Goal: Information Seeking & Learning: Learn about a topic

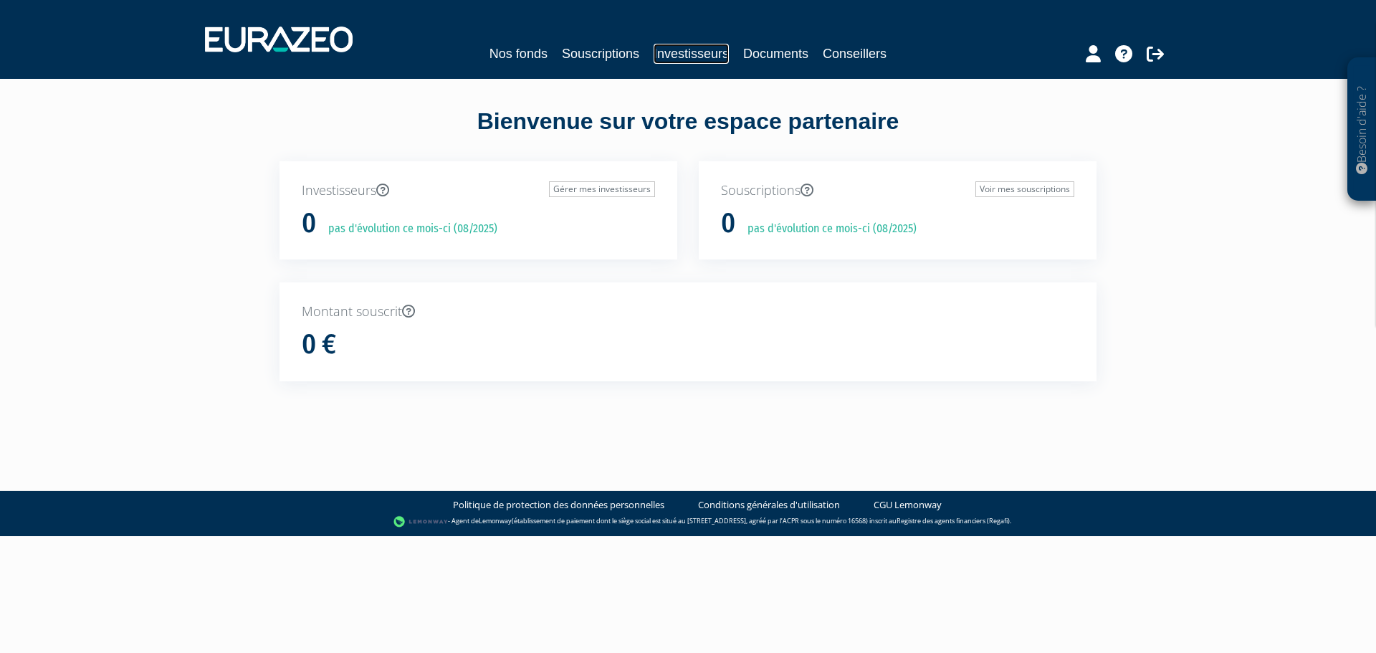
click at [666, 50] on link "Investisseurs" at bounding box center [690, 54] width 75 height 20
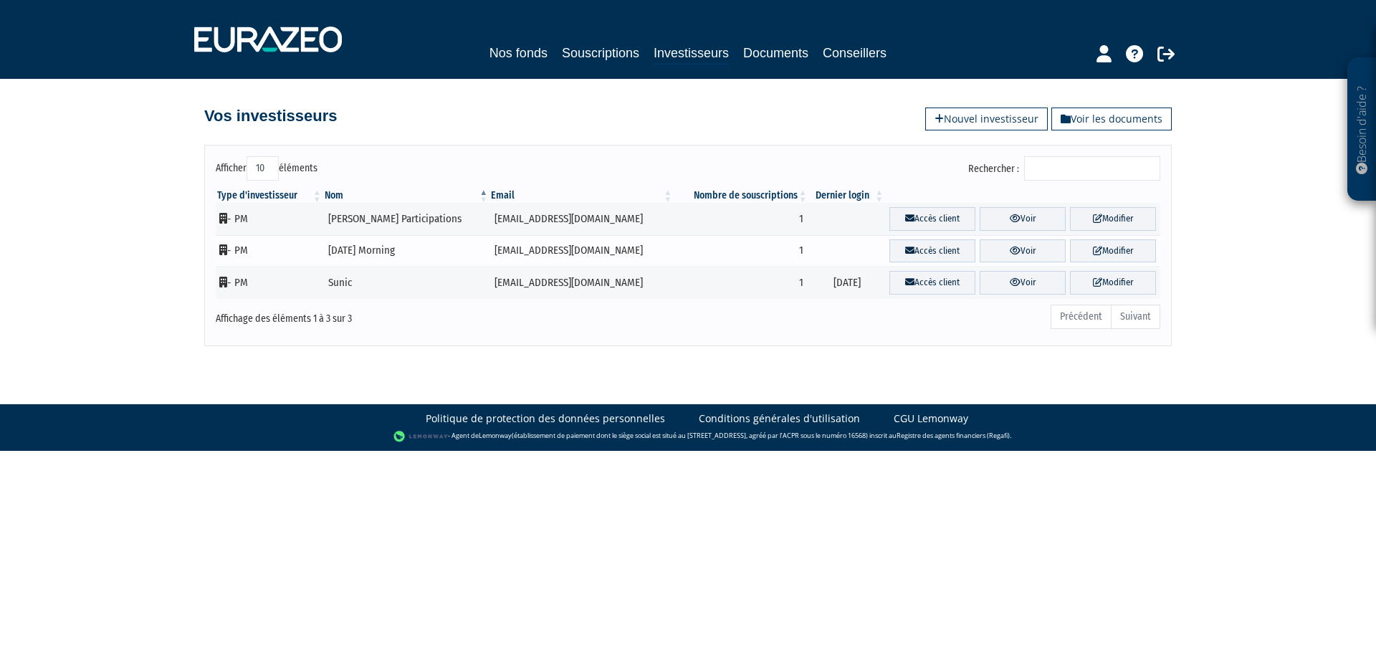
click at [244, 251] on td "- PM" at bounding box center [269, 251] width 107 height 32
click at [1018, 248] on link "Voir" at bounding box center [1022, 251] width 86 height 24
click at [1095, 120] on link "Voir les documents" at bounding box center [1111, 118] width 120 height 23
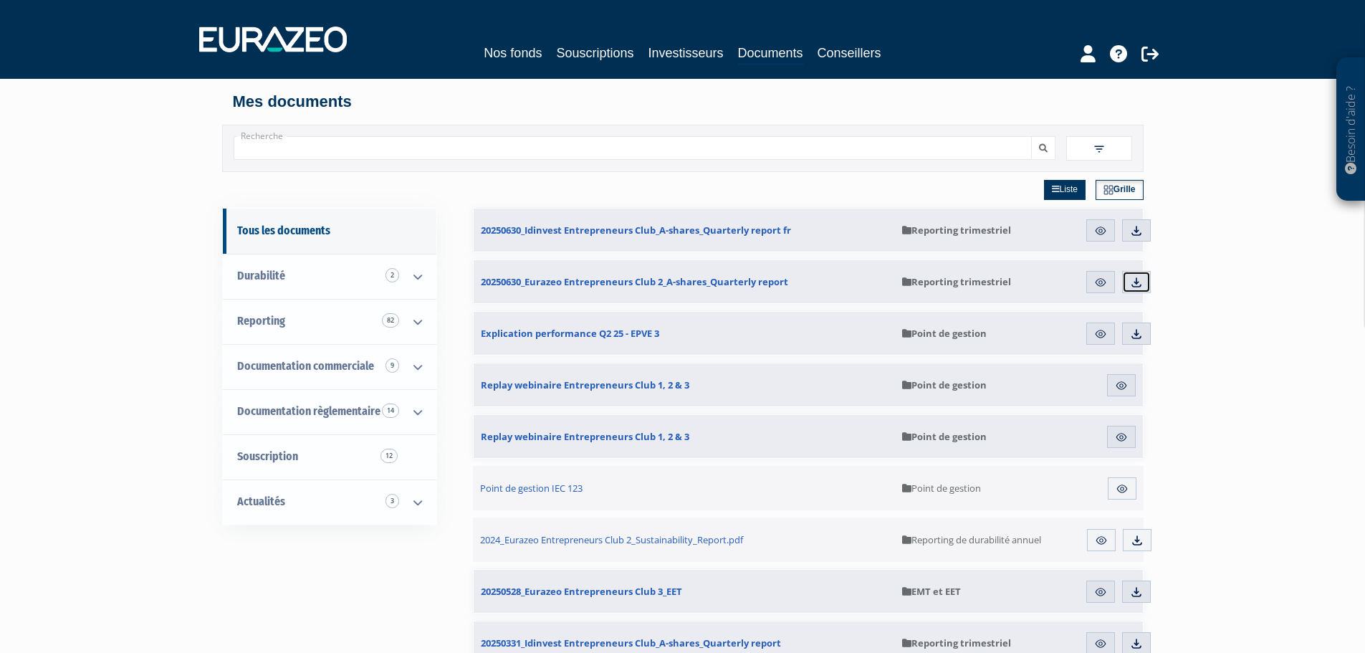
click at [1133, 286] on img at bounding box center [1136, 282] width 13 height 13
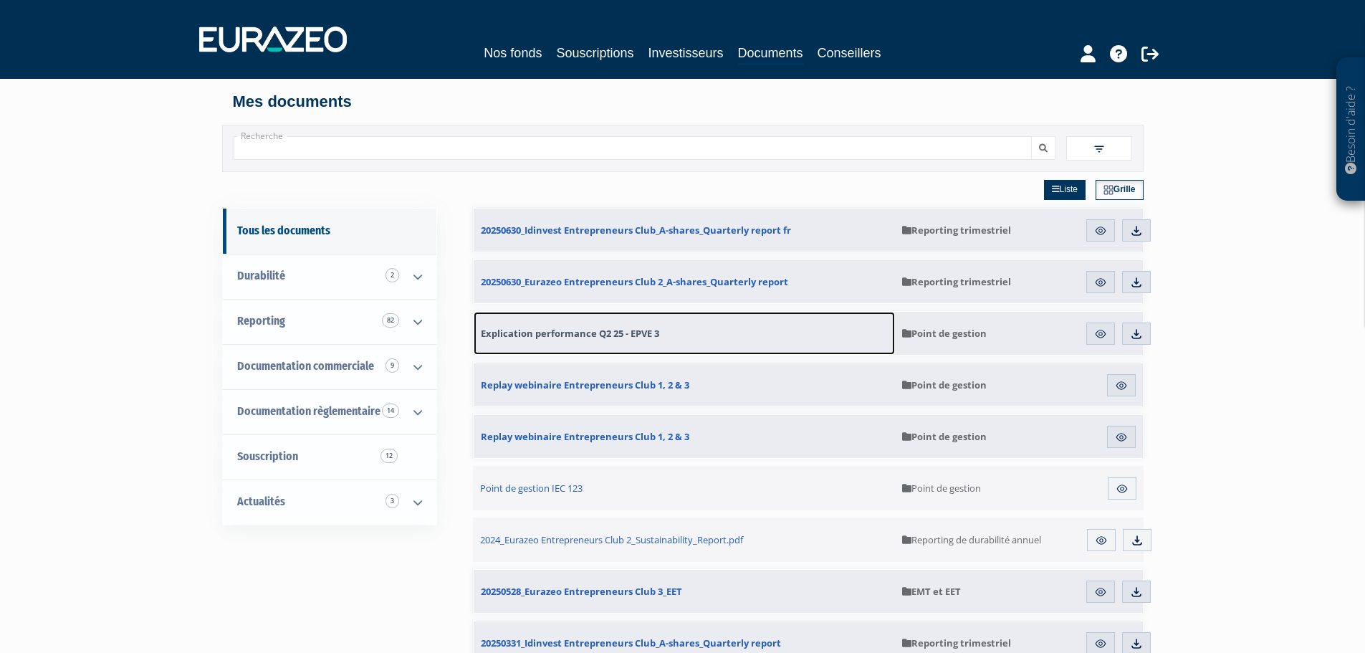
click at [582, 333] on span "Explication performance Q2 25 - EPVE 3" at bounding box center [570, 333] width 178 height 13
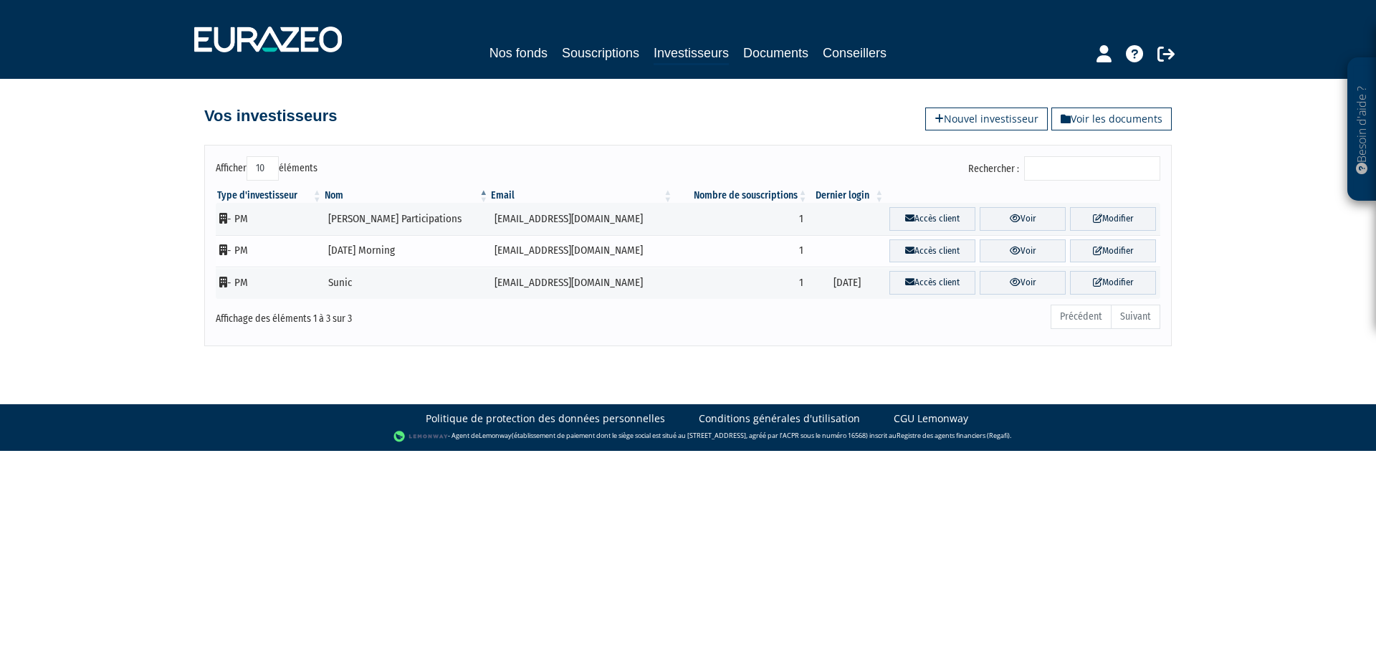
click at [330, 249] on td "[DATE] Morning" at bounding box center [406, 251] width 166 height 32
click at [1080, 253] on link "Modifier" at bounding box center [1113, 251] width 86 height 24
click at [1015, 250] on link "Voir" at bounding box center [1022, 251] width 86 height 24
click at [1093, 112] on link "Voir les documents" at bounding box center [1111, 118] width 120 height 23
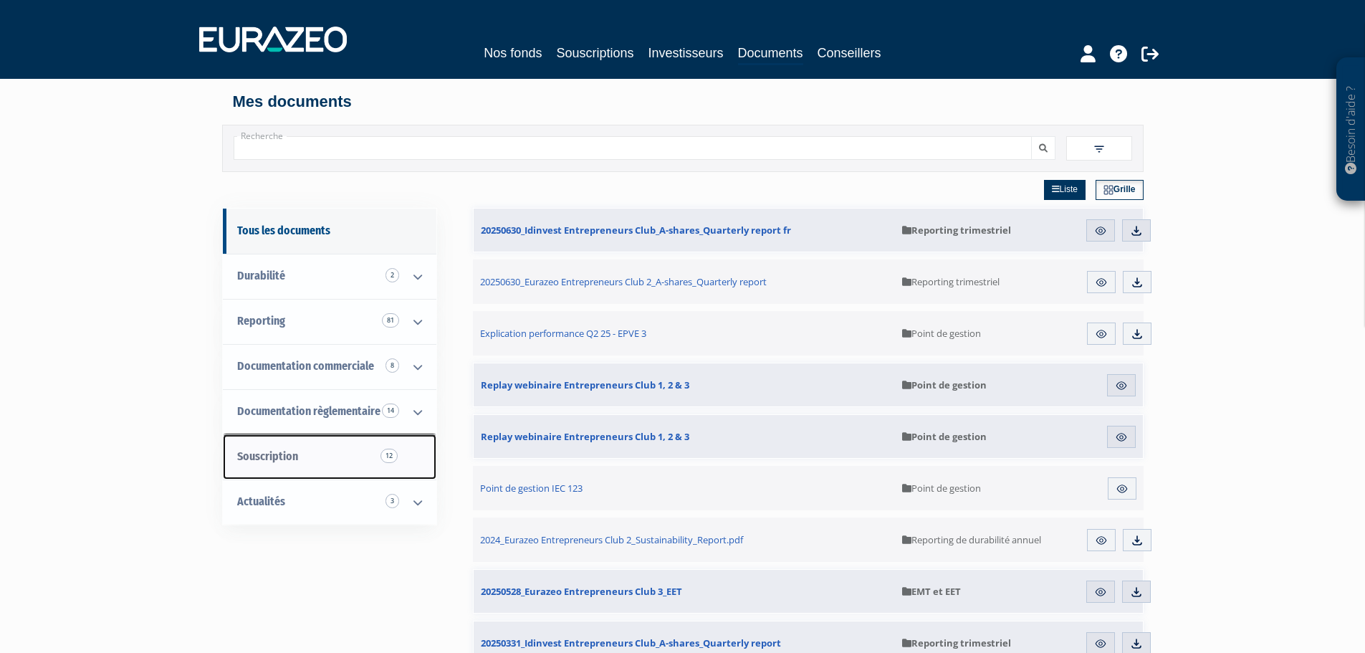
click at [286, 465] on link "Souscription 12" at bounding box center [330, 456] width 214 height 45
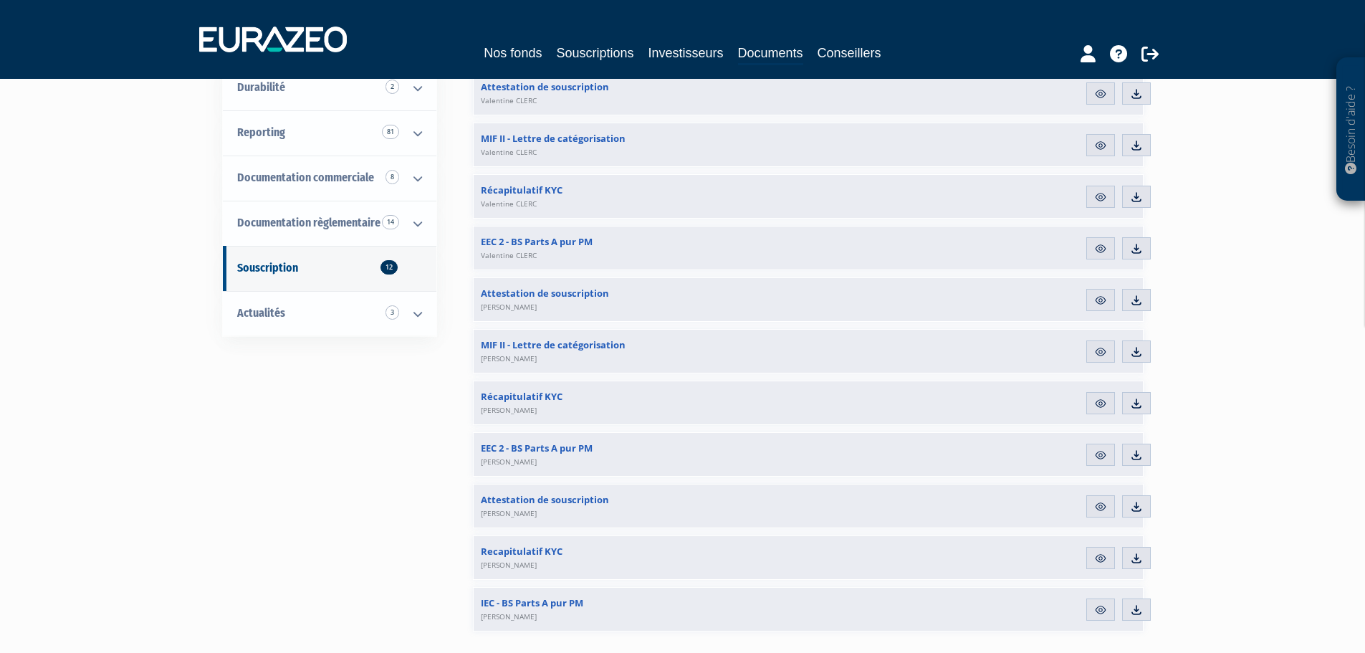
scroll to position [239, 0]
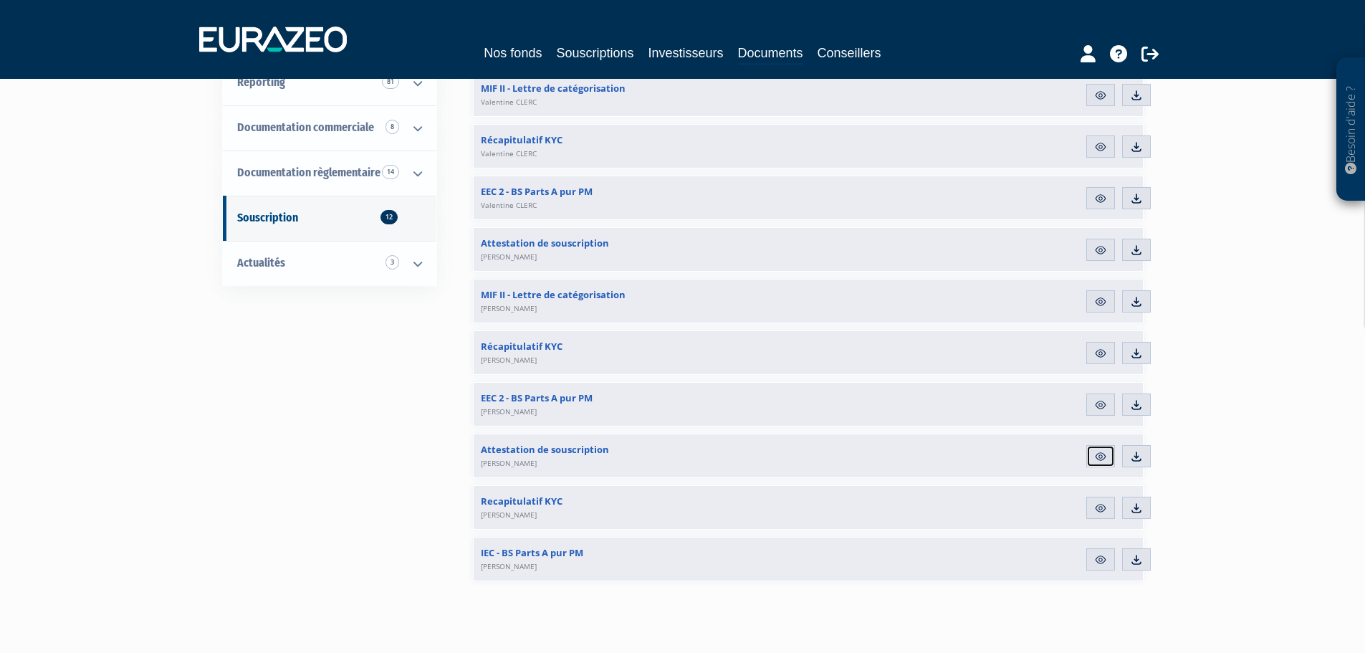
click at [1101, 455] on img at bounding box center [1100, 456] width 13 height 13
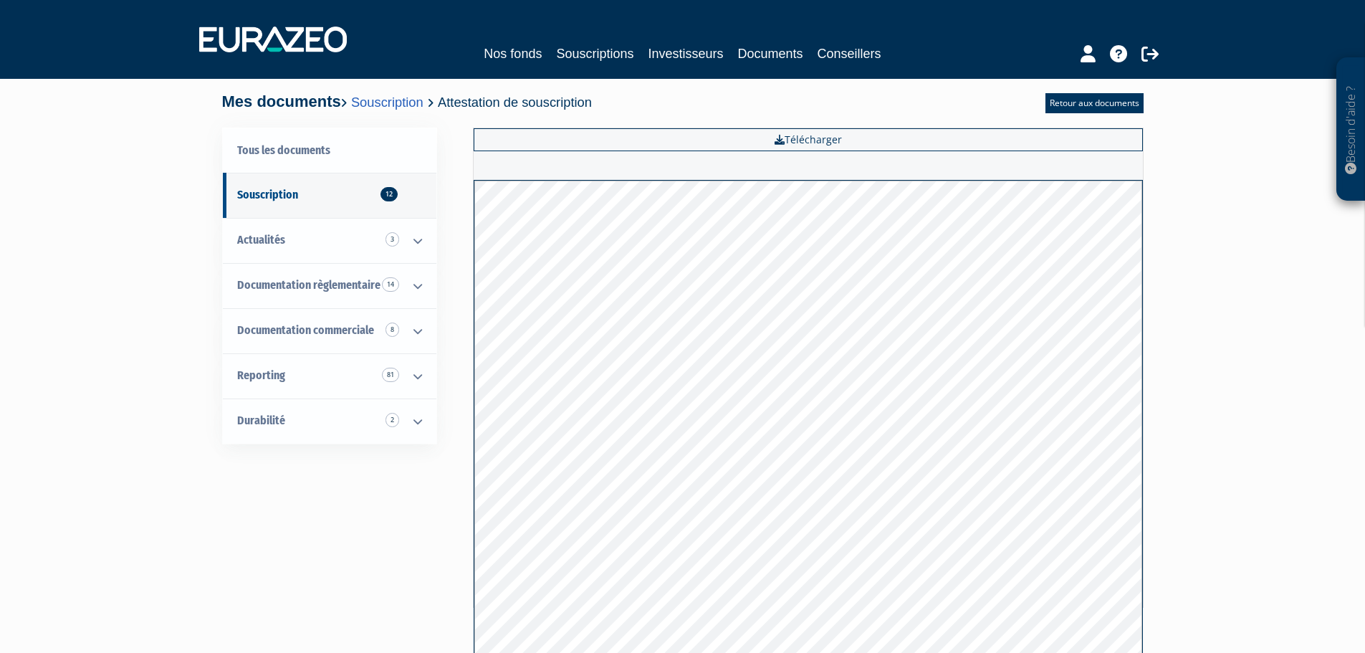
click at [668, 72] on nav "Nos fonds Souscriptions Investisseurs Documents Conseillers" at bounding box center [682, 39] width 1365 height 79
click at [666, 44] on link "Investisseurs" at bounding box center [685, 54] width 75 height 20
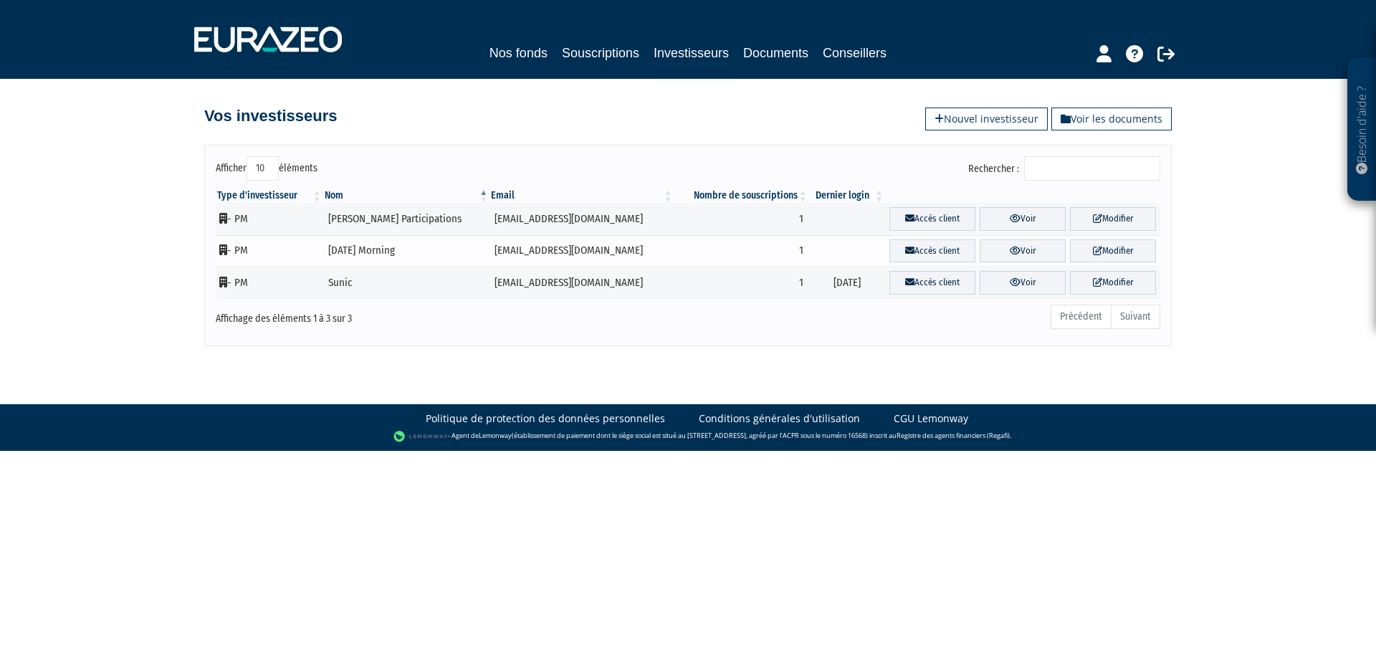
click at [729, 253] on td "1" at bounding box center [740, 251] width 135 height 32
click at [993, 260] on link "Voir" at bounding box center [1022, 251] width 86 height 24
click at [764, 52] on link "Documents" at bounding box center [775, 53] width 65 height 20
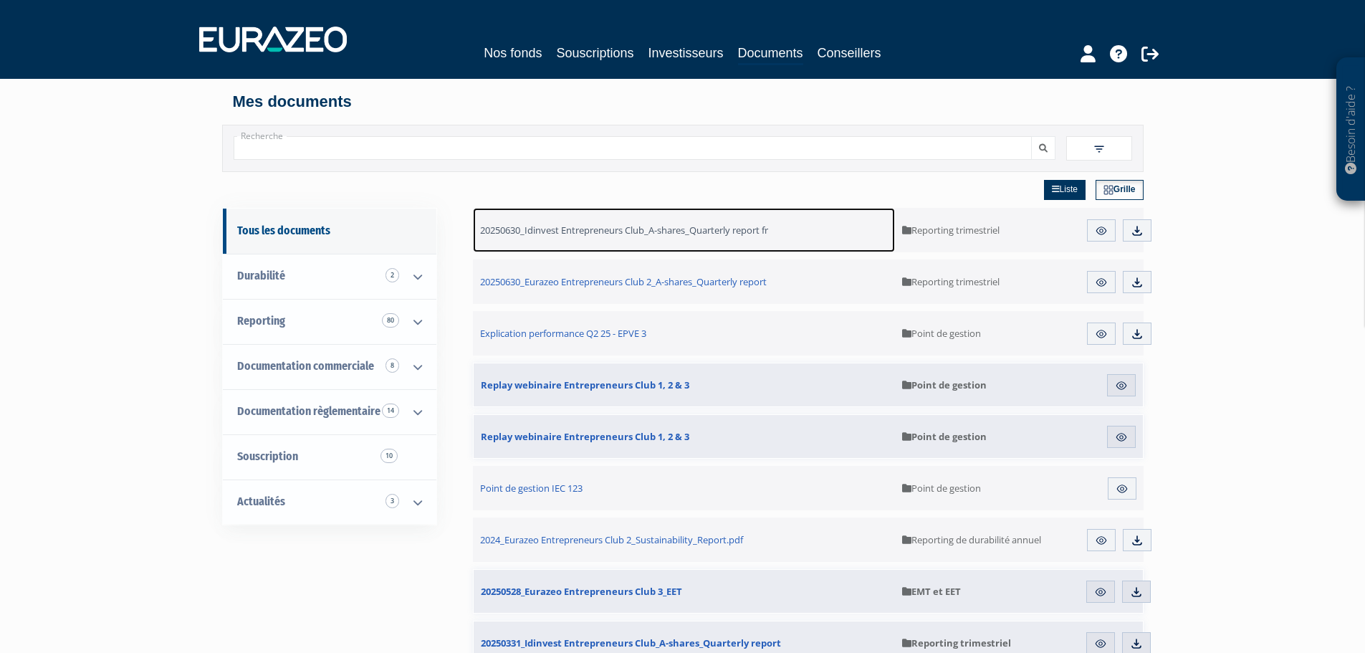
click at [689, 227] on span "20250630_Idinvest Entrepreneurs Club_A-shares_Quarterly report fr" at bounding box center [624, 230] width 288 height 13
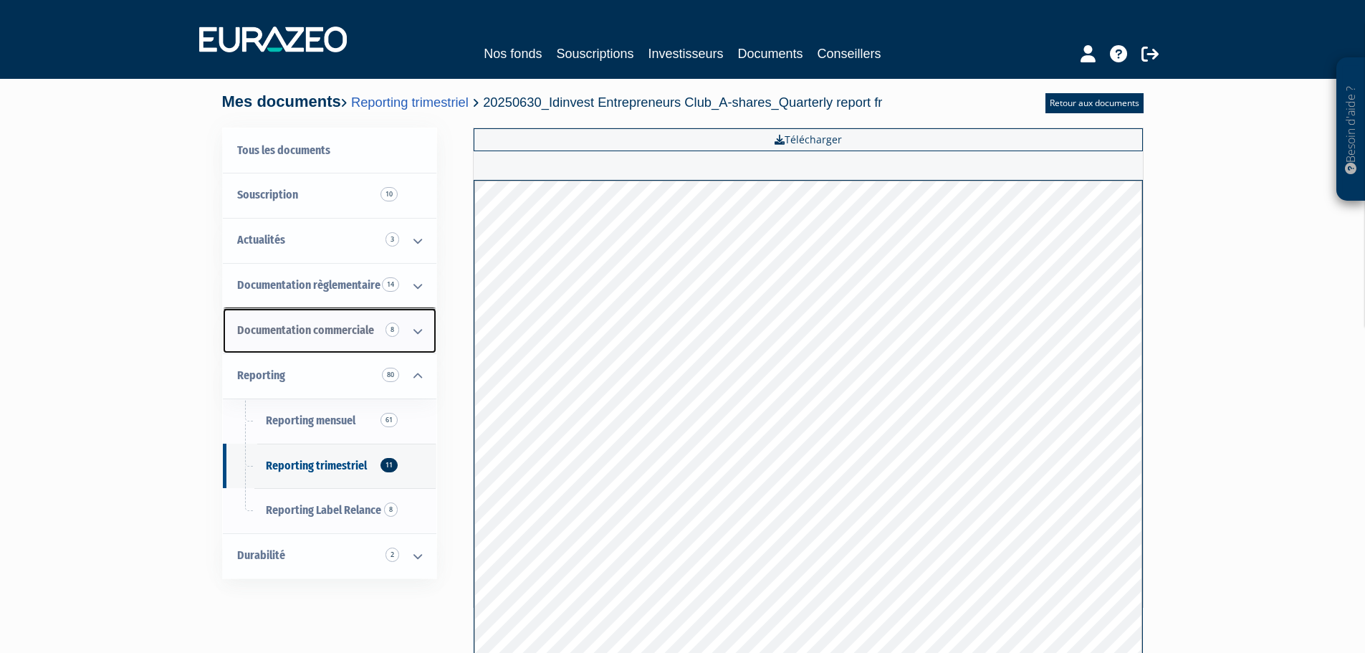
click at [353, 327] on span "Documentation commerciale 8" at bounding box center [305, 330] width 137 height 14
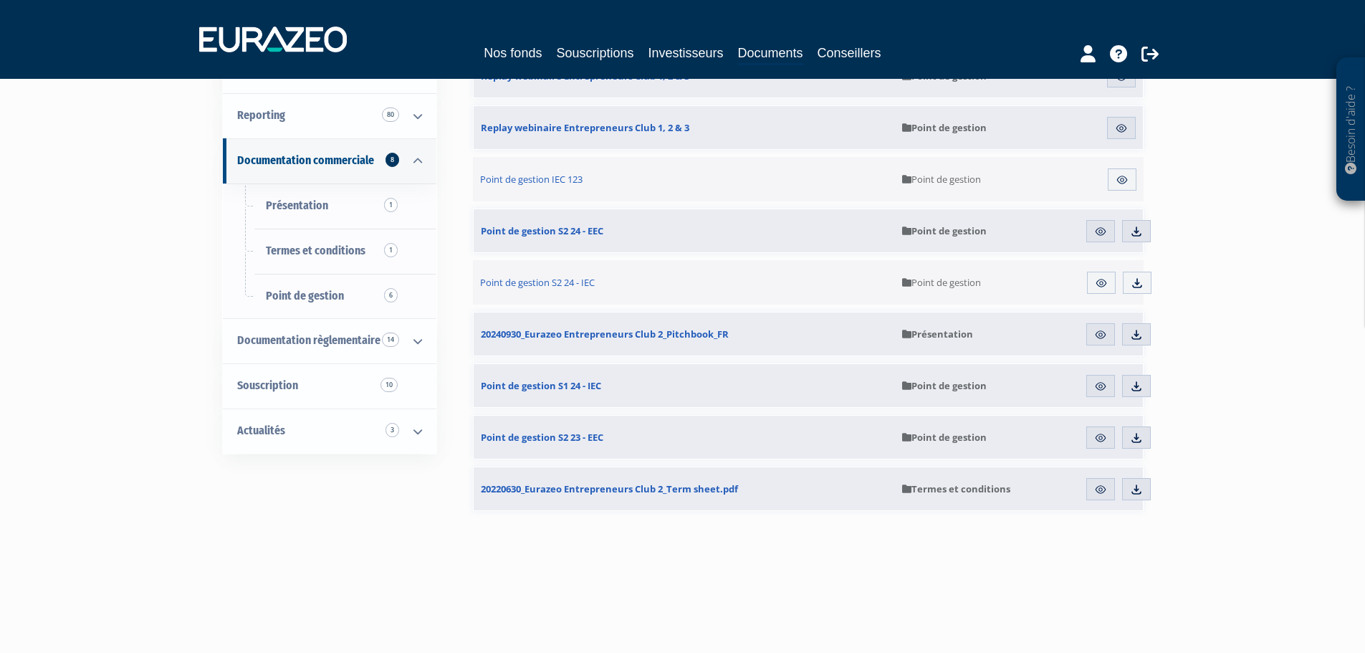
scroll to position [86, 0]
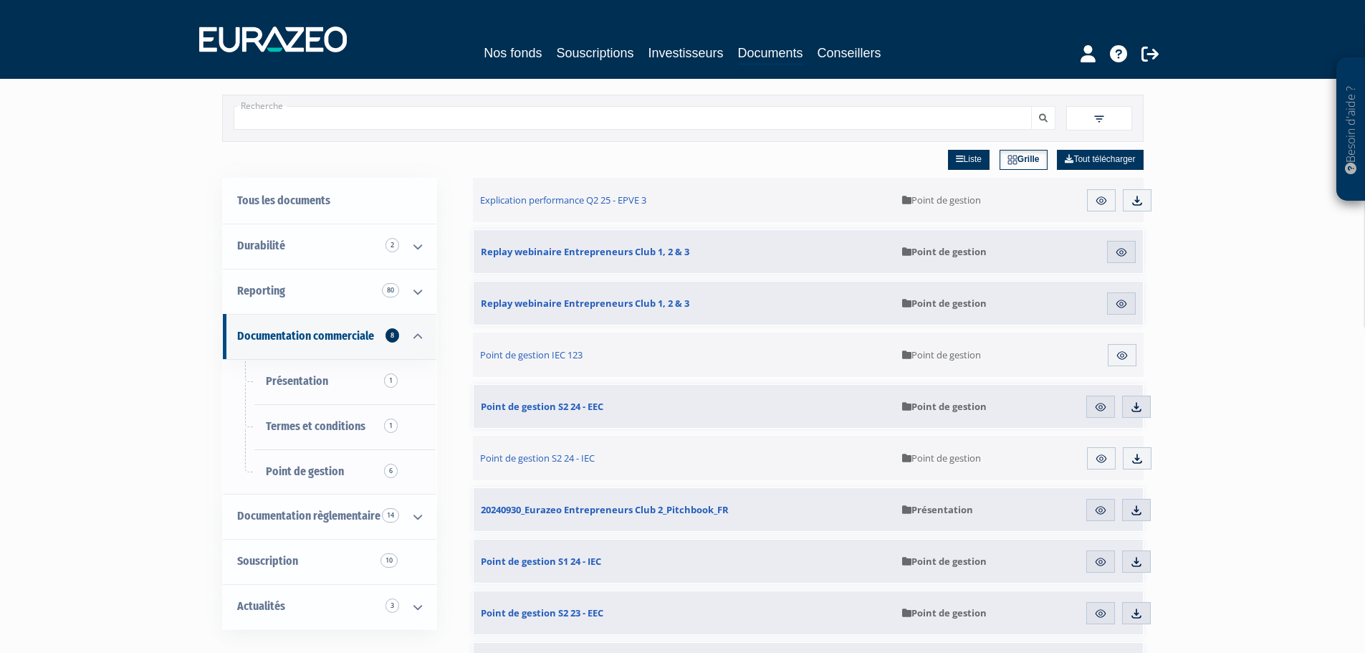
scroll to position [30, 0]
